Goal: Task Accomplishment & Management: Complete application form

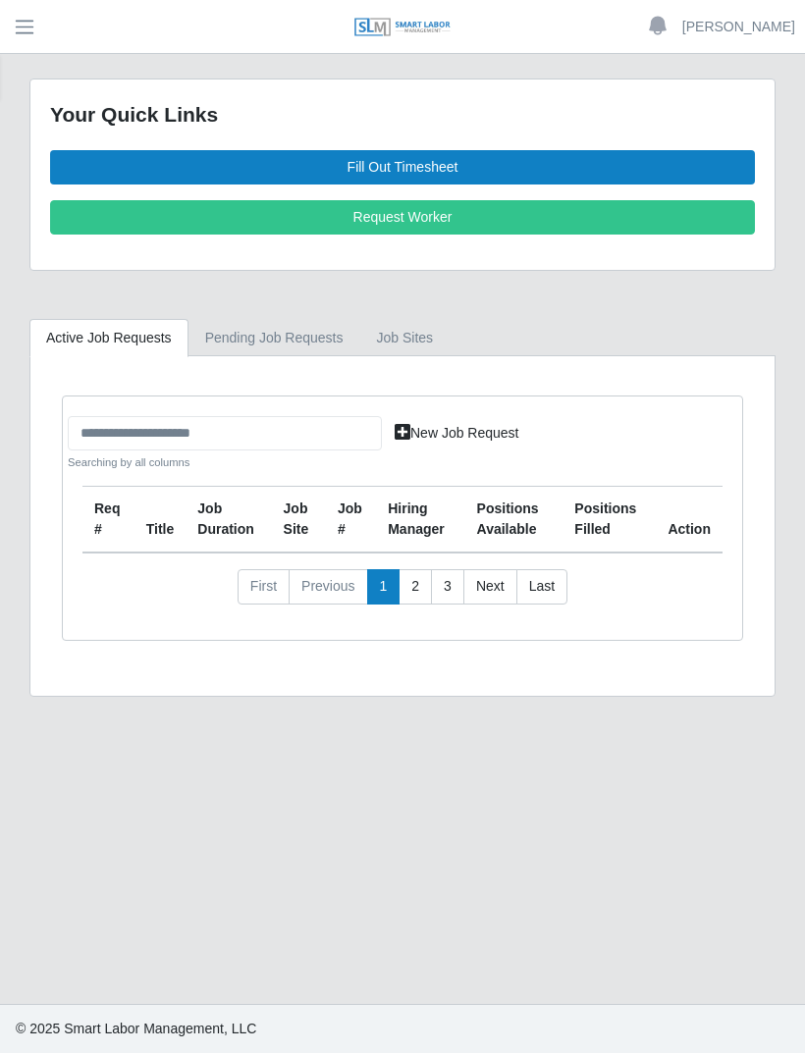
click at [497, 157] on link "Fill Out Timesheet" at bounding box center [402, 167] width 705 height 34
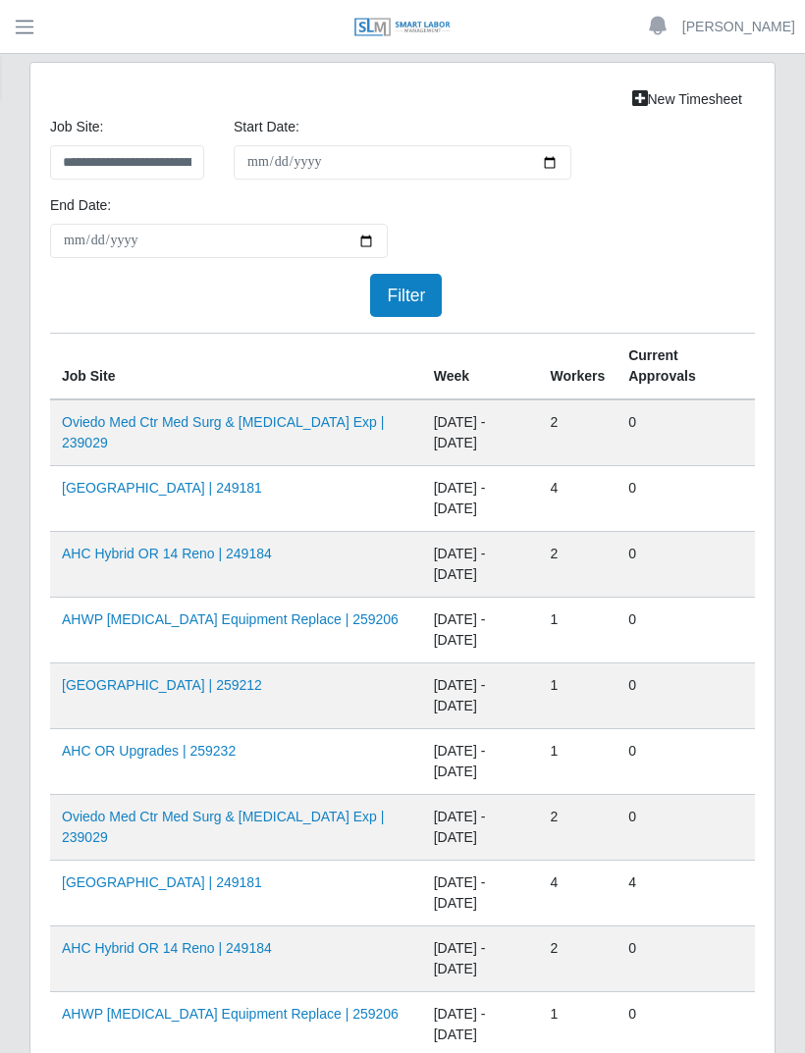
click at [262, 683] on link "HCA Oviedo Medical Center | 259212" at bounding box center [162, 685] width 200 height 16
click at [237, 493] on link "AH Celebration Tower | 249181" at bounding box center [162, 488] width 200 height 16
click at [197, 751] on link "AHC OR Upgrades | 259232" at bounding box center [149, 751] width 174 height 16
click at [213, 489] on link "AH Celebration Tower | 249181" at bounding box center [162, 488] width 200 height 16
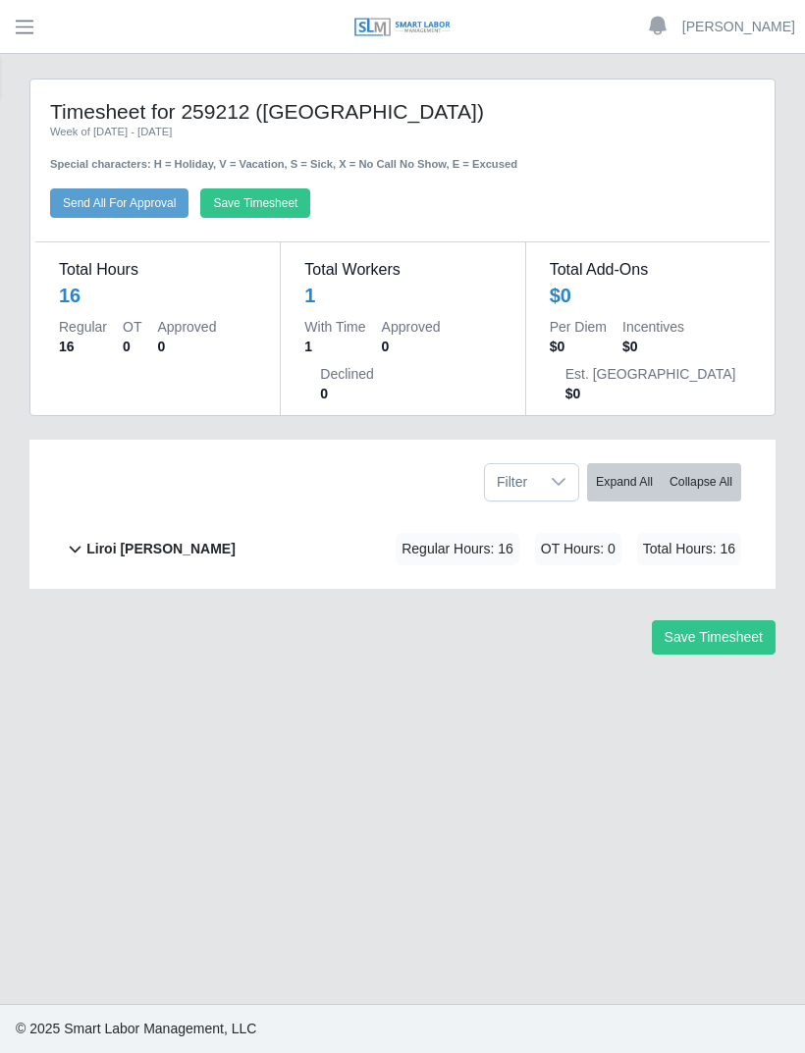
click at [163, 548] on b "Liroi [PERSON_NAME]" at bounding box center [160, 549] width 149 height 21
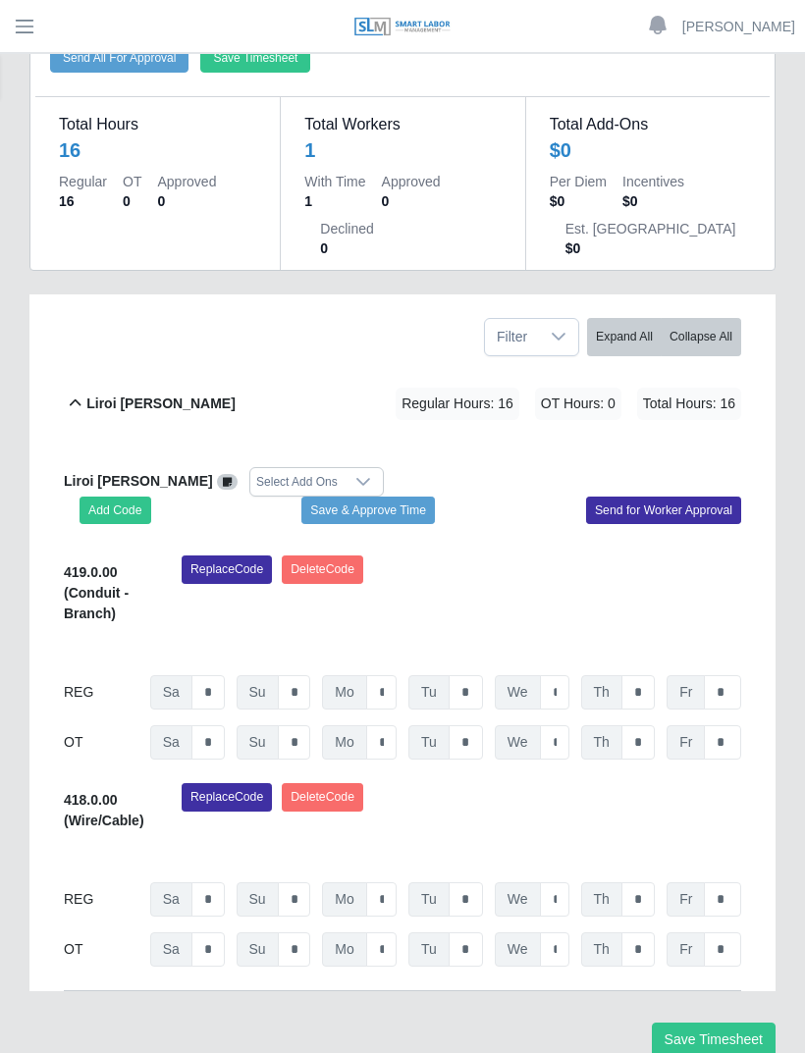
scroll to position [146, 0]
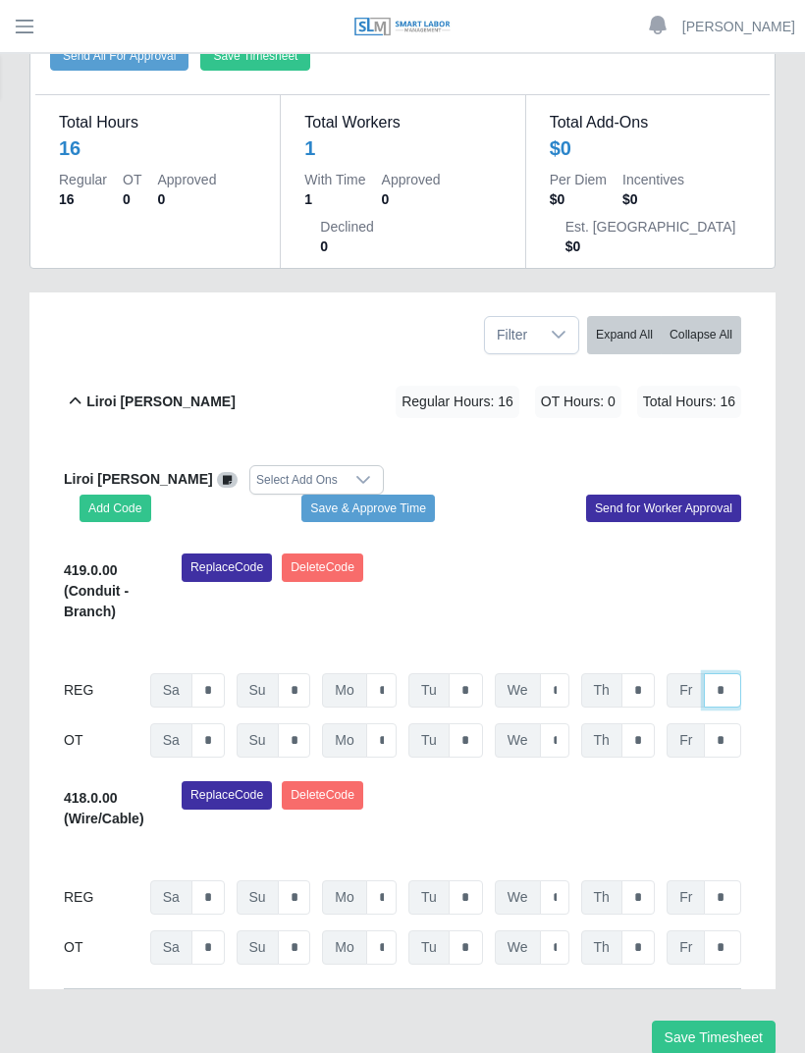
click at [729, 694] on input "*" at bounding box center [722, 691] width 37 height 34
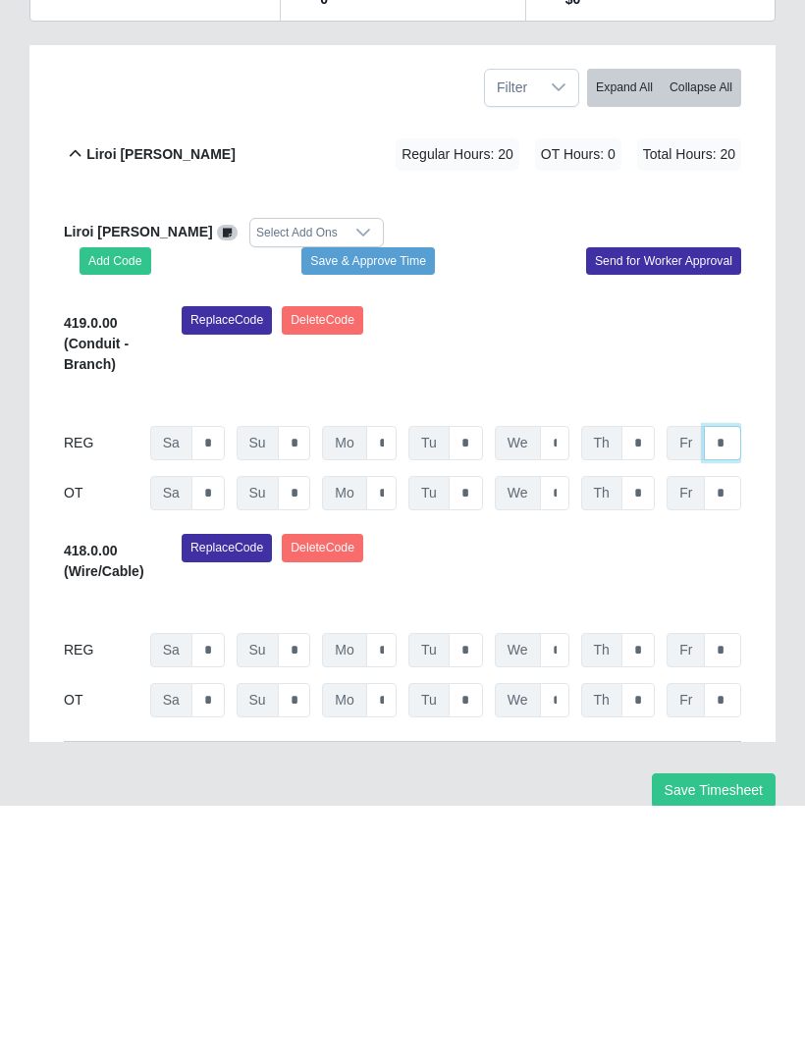
type input "*"
click at [730, 881] on input "*" at bounding box center [722, 898] width 37 height 34
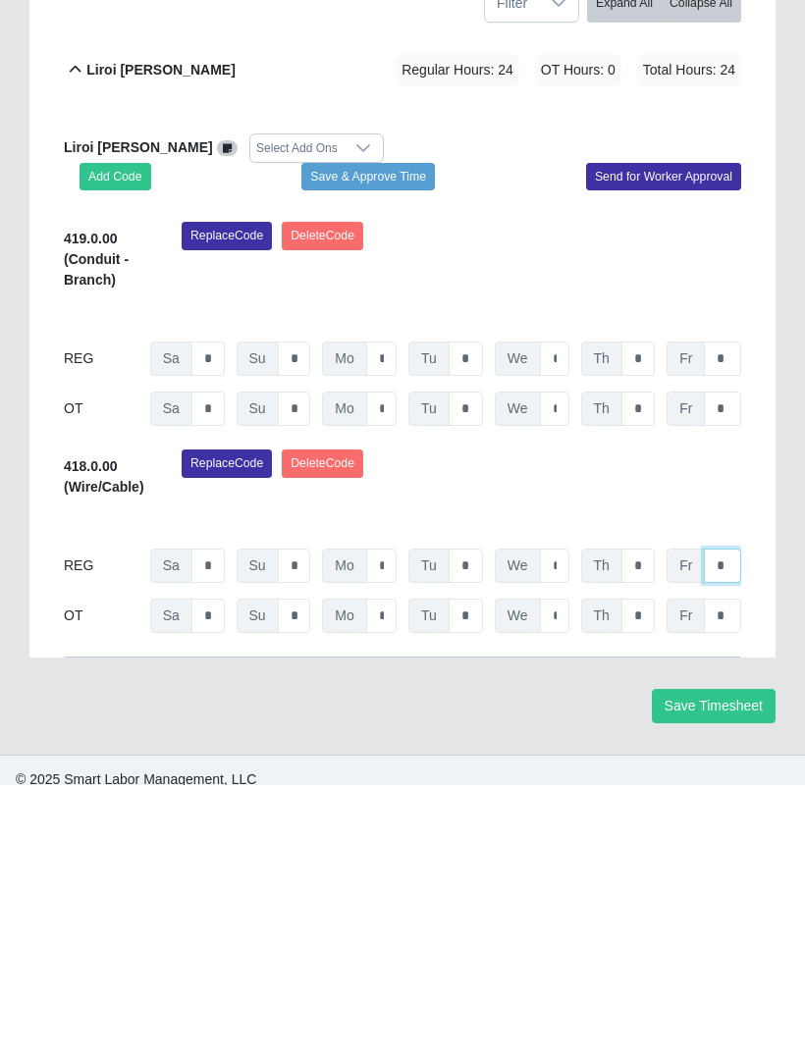
scroll to position [228, 0]
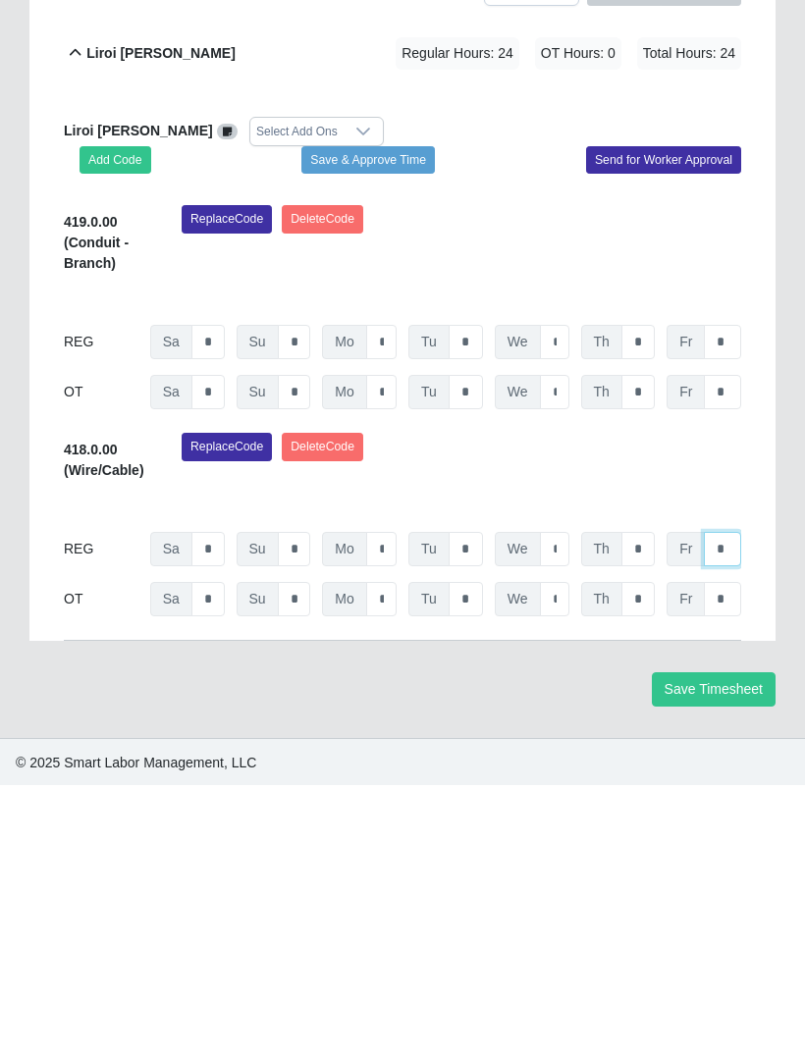
type input "*"
click at [720, 940] on button "Save Timesheet" at bounding box center [714, 957] width 124 height 34
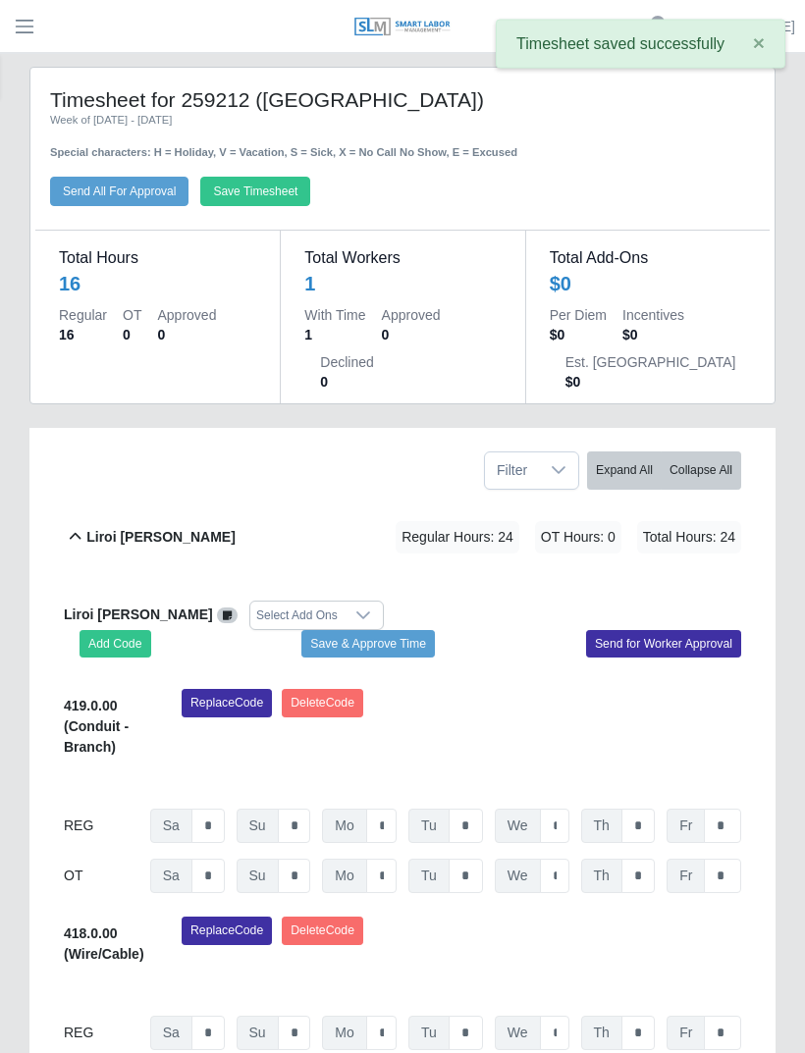
scroll to position [0, 0]
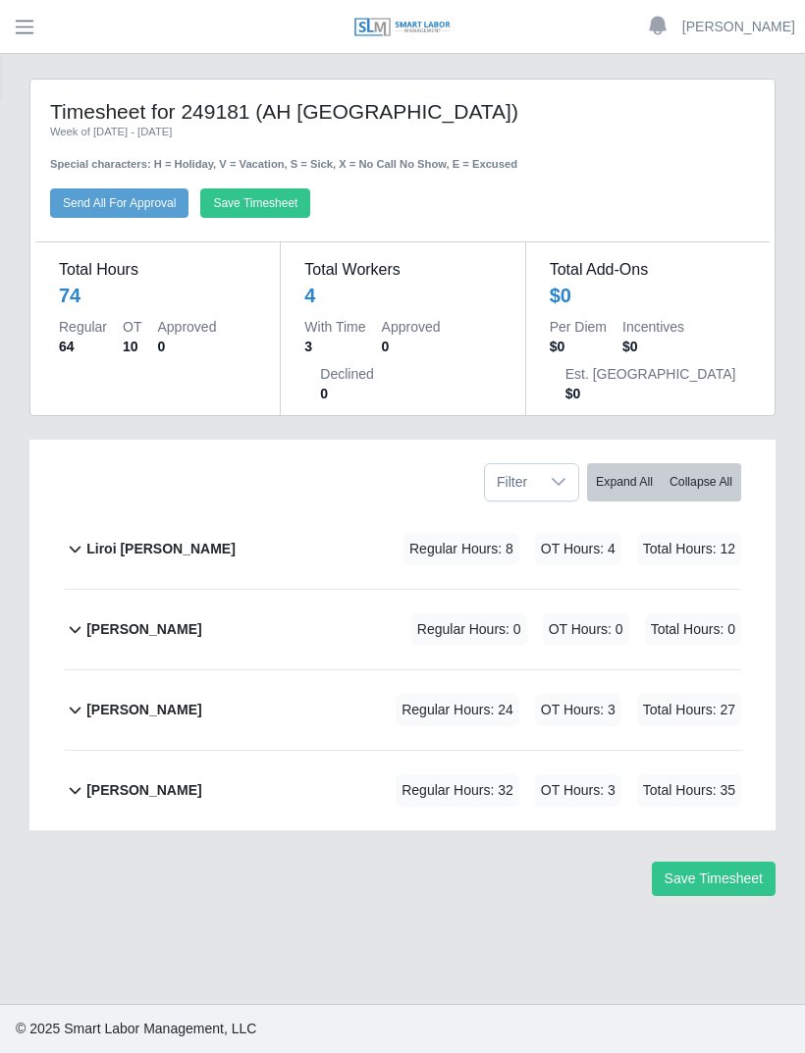
click at [101, 709] on b "[PERSON_NAME]" at bounding box center [143, 710] width 115 height 21
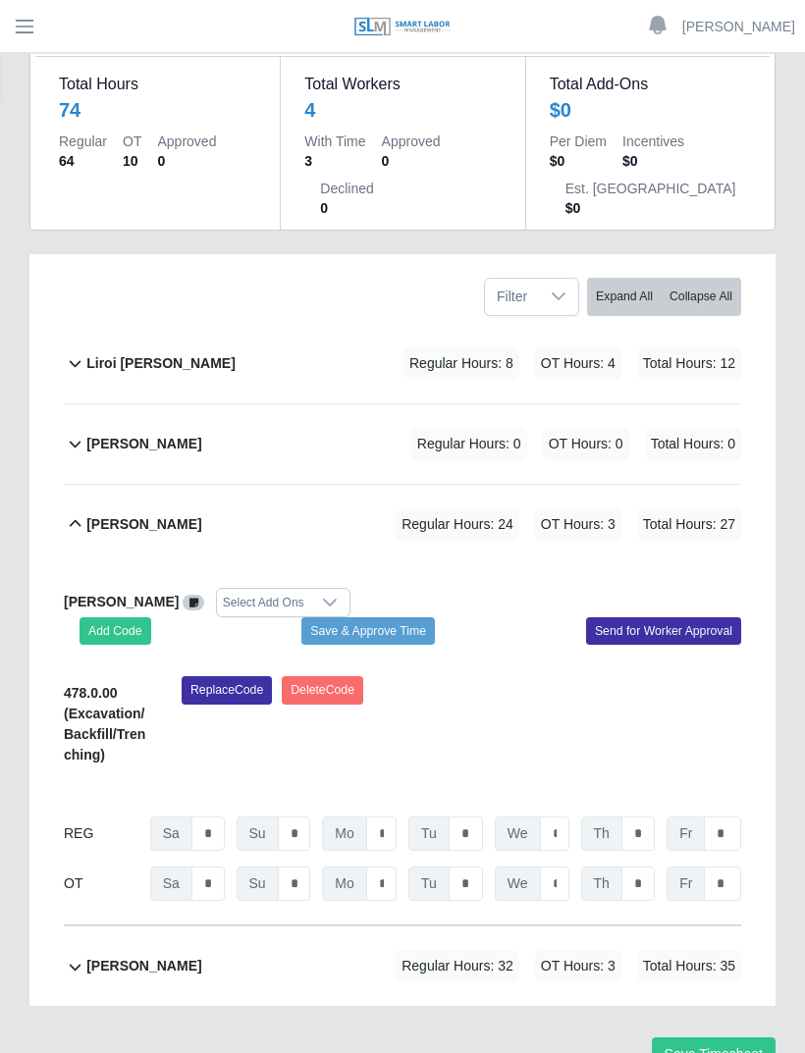
scroll to position [220, 0]
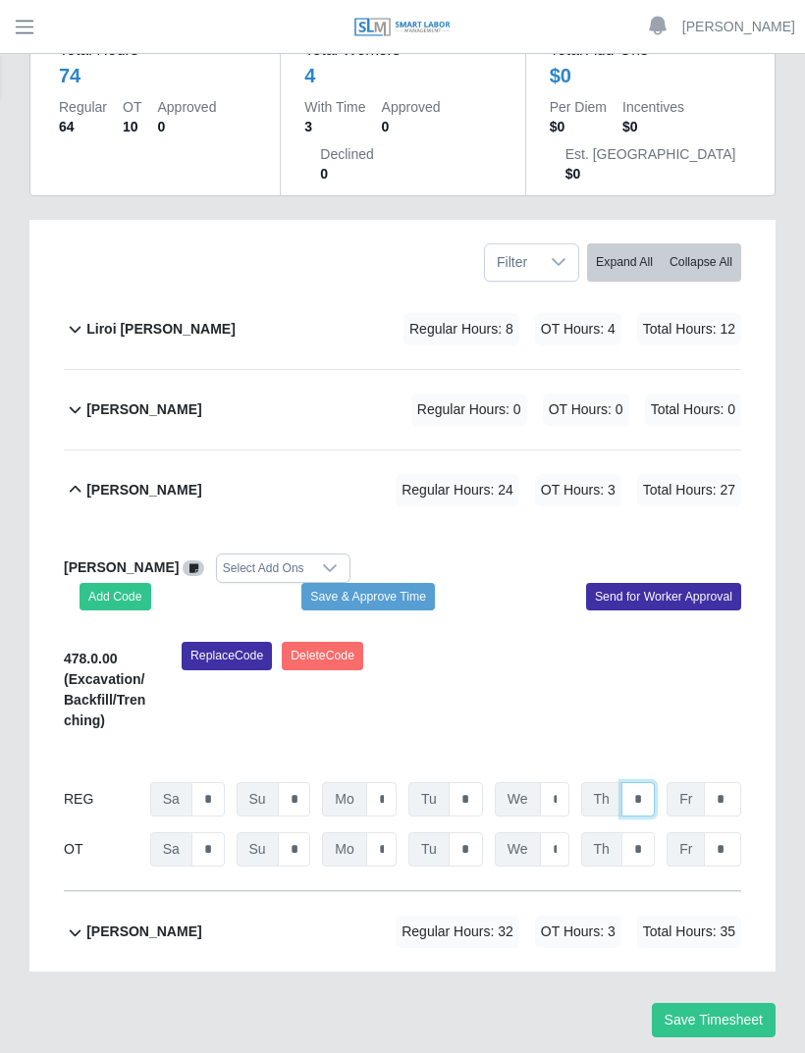
click at [640, 794] on input "*" at bounding box center [637, 799] width 33 height 34
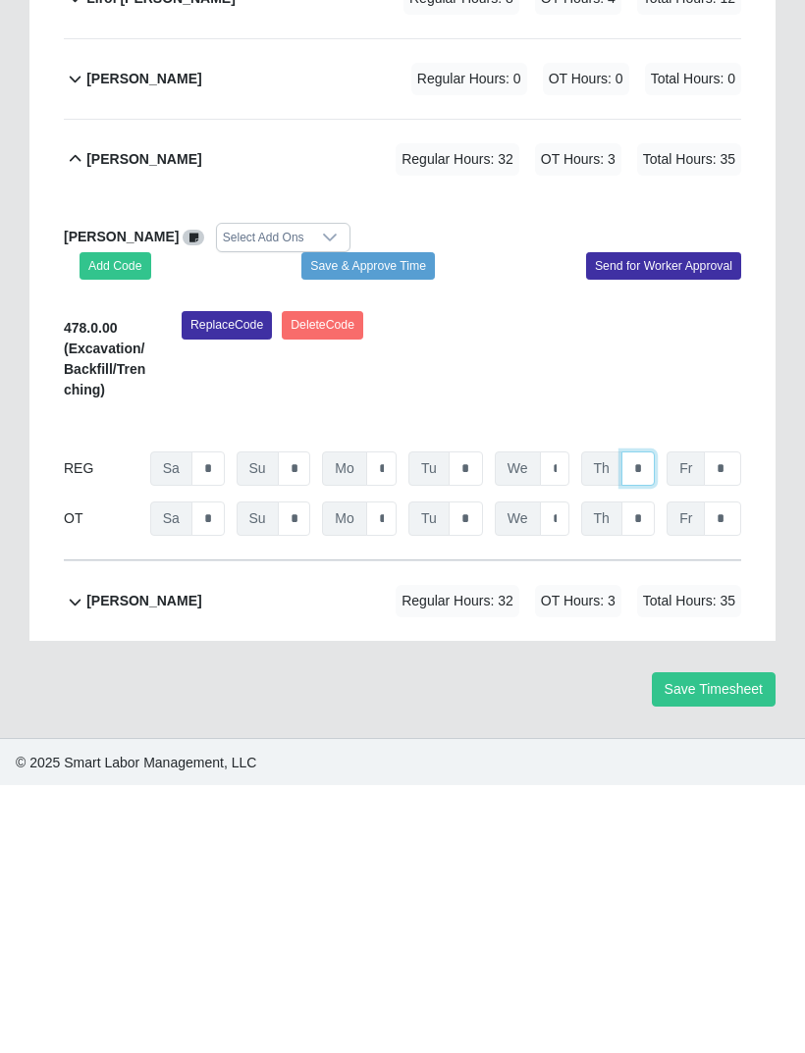
type input "*"
click at [725, 719] on input "*" at bounding box center [722, 736] width 37 height 34
type input "*"
click at [160, 853] on div "pedro alvarez" at bounding box center [143, 869] width 115 height 32
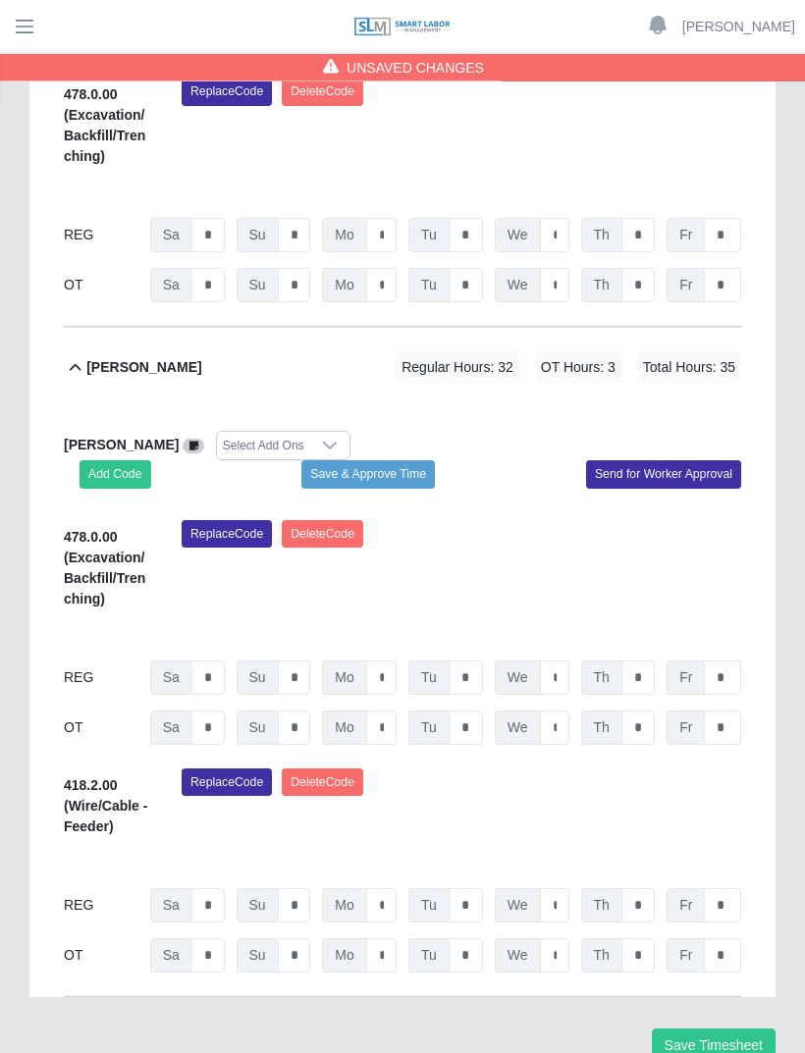
scroll to position [809, 0]
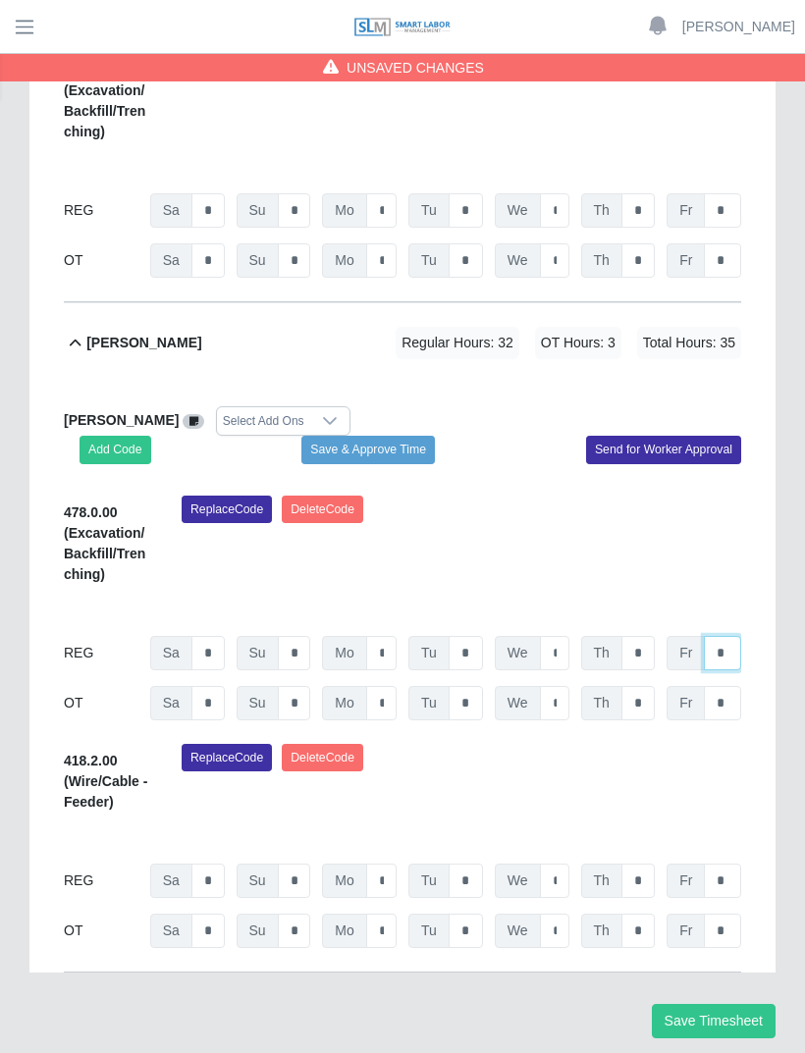
click at [726, 655] on input "*" at bounding box center [722, 653] width 37 height 34
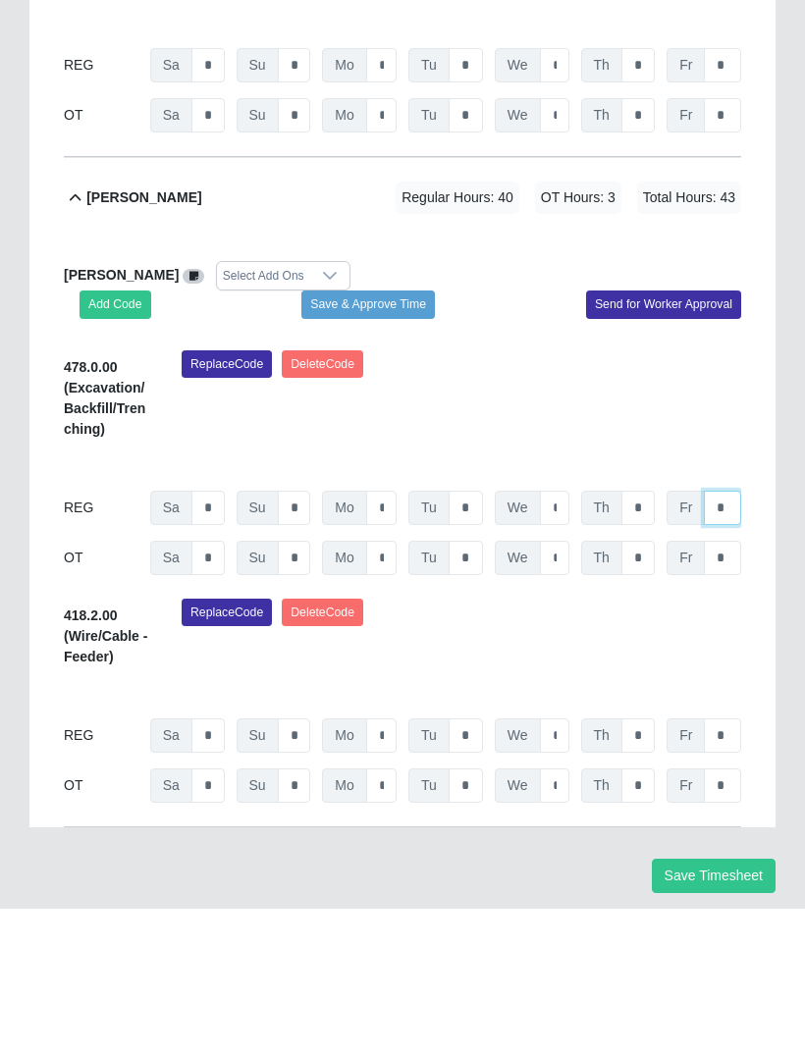
type input "*"
click at [729, 744] on div "Replace Code Delete Code" at bounding box center [461, 784] width 589 height 80
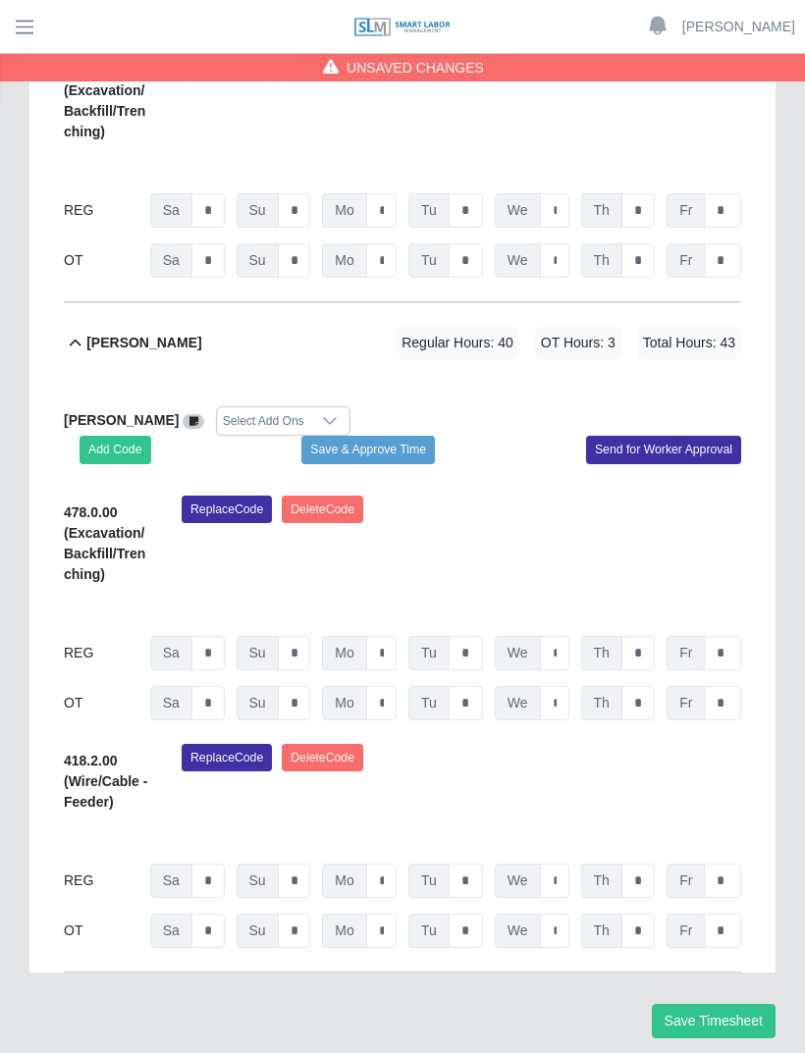
click at [729, 1016] on button "Save Timesheet" at bounding box center [714, 1021] width 124 height 34
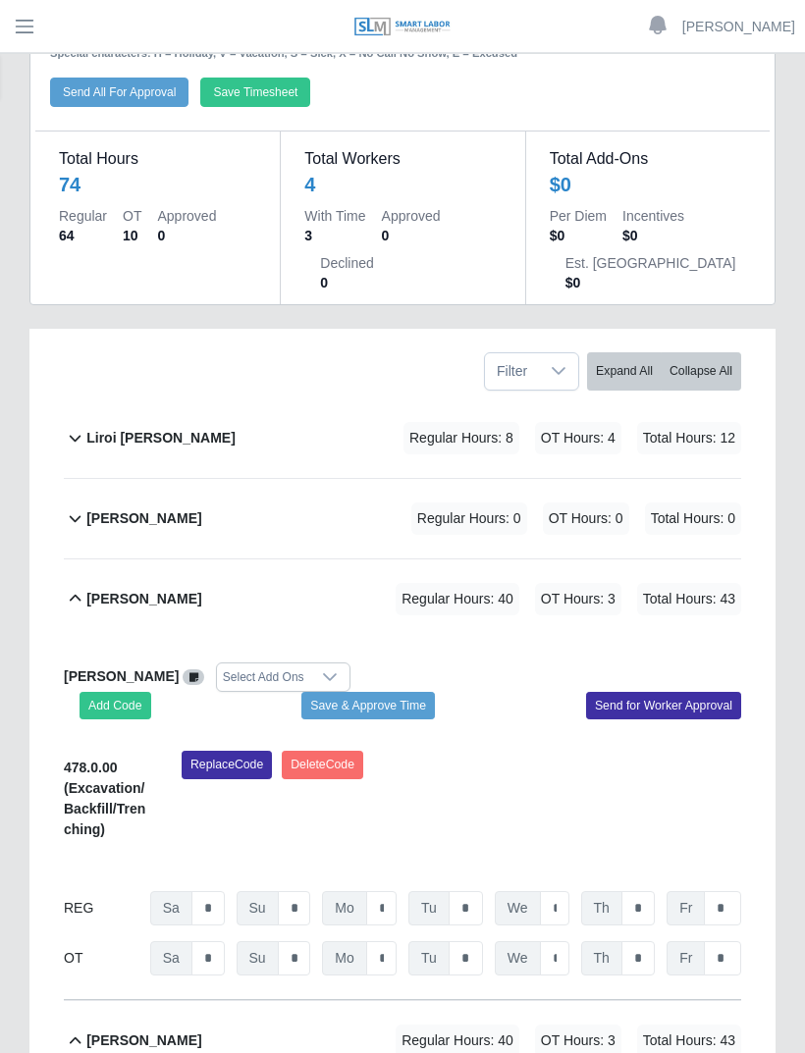
scroll to position [0, 0]
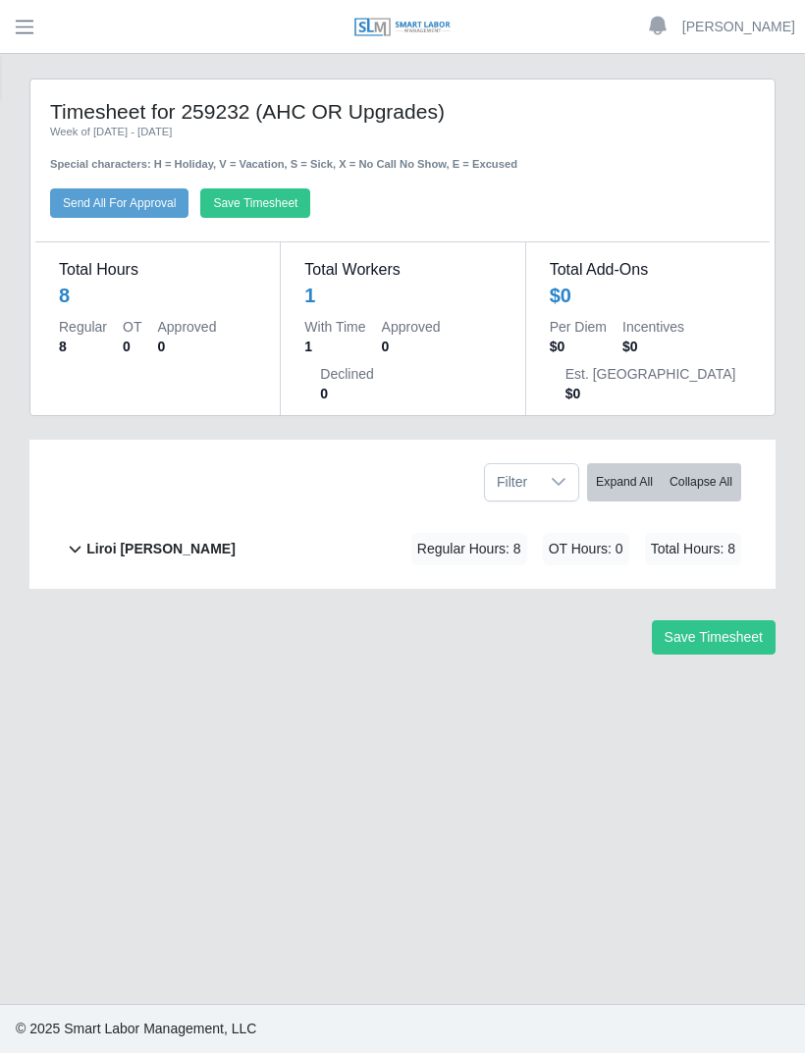
click at [153, 541] on b "Liroi Anguiano" at bounding box center [160, 549] width 149 height 21
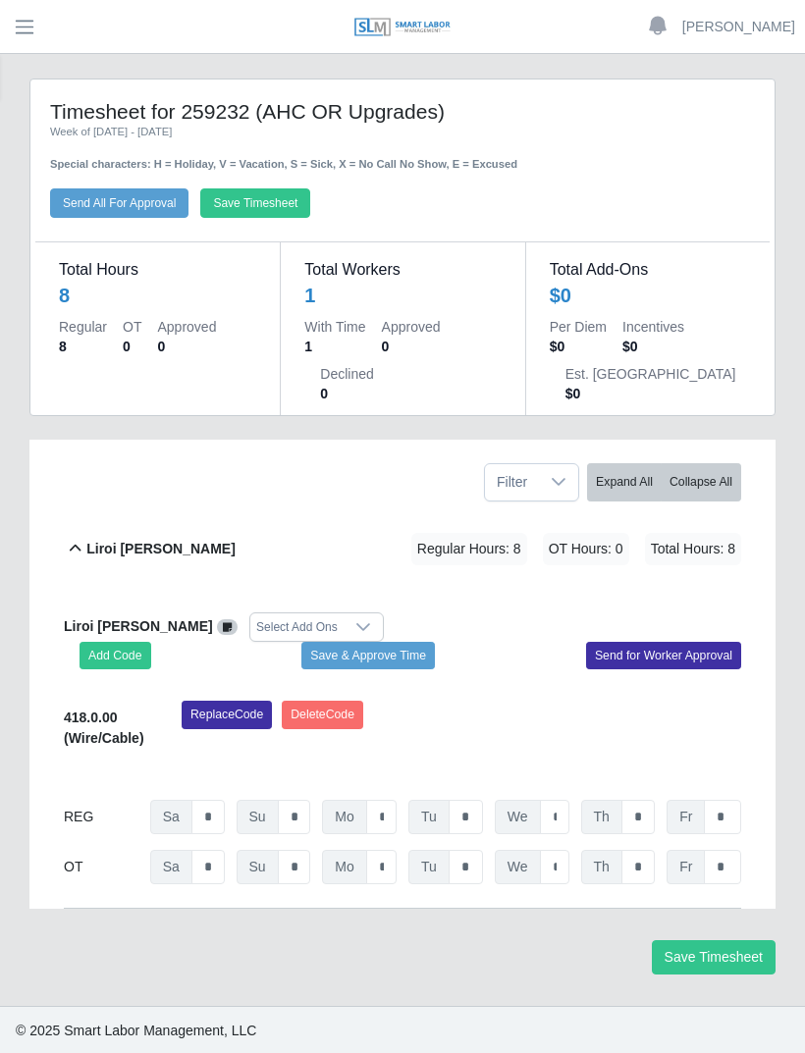
click at [735, 947] on button "Save Timesheet" at bounding box center [714, 957] width 124 height 34
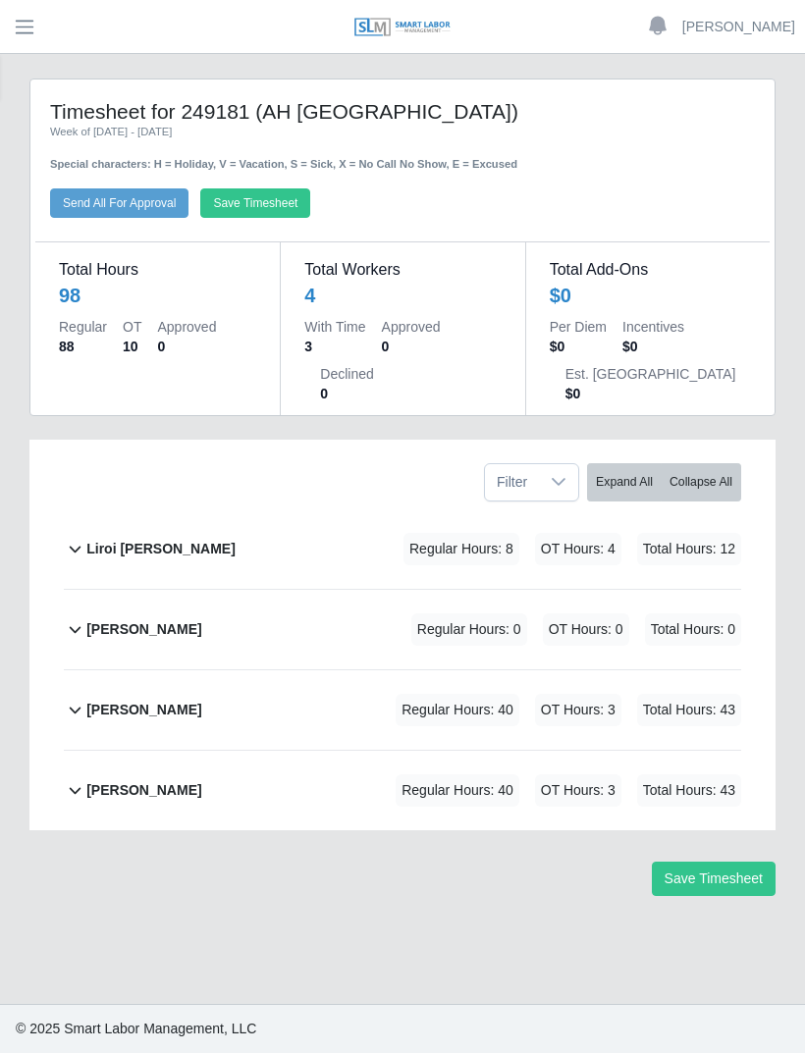
click at [737, 872] on button "Save Timesheet" at bounding box center [714, 879] width 124 height 34
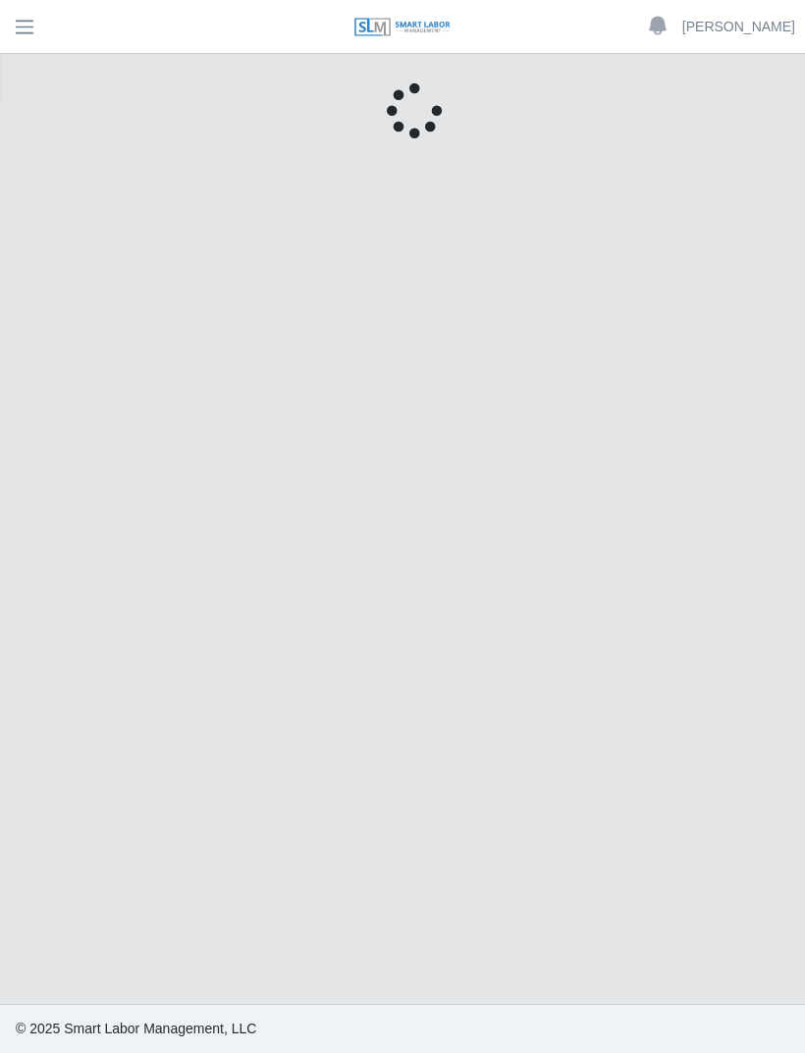
scroll to position [63, 0]
